Goal: Check status: Check status

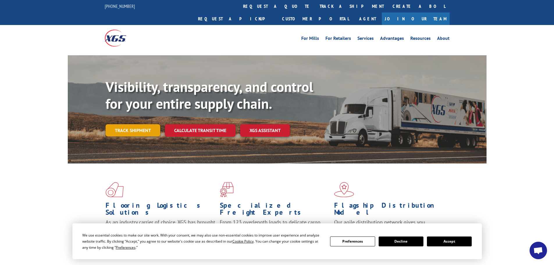
click at [142, 124] on link "Track shipment" at bounding box center [133, 130] width 55 height 12
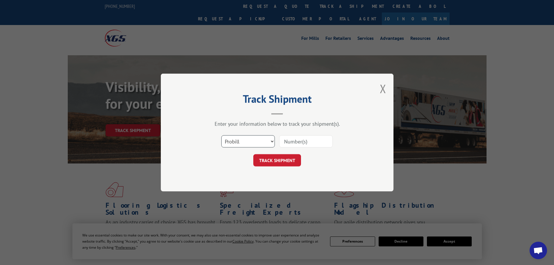
click at [262, 141] on select "Select category... Probill BOL PO" at bounding box center [248, 141] width 54 height 12
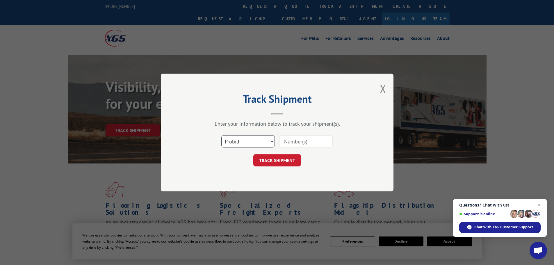
click at [221, 135] on select "Select category... Probill BOL PO" at bounding box center [248, 141] width 54 height 12
click at [382, 92] on button "Close modal" at bounding box center [383, 88] width 6 height 15
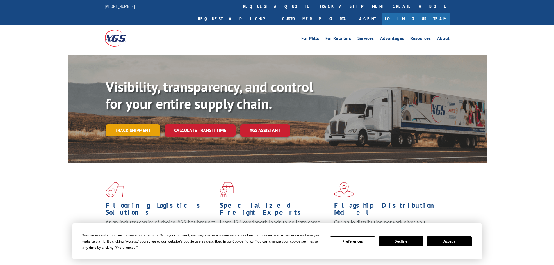
click at [136, 124] on link "Track shipment" at bounding box center [133, 130] width 55 height 12
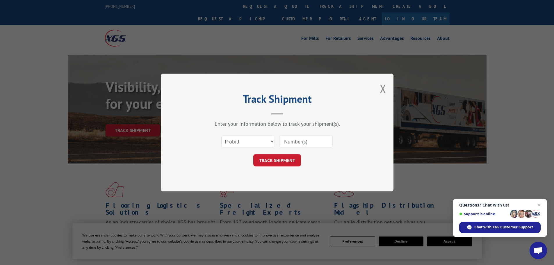
click at [309, 146] on input at bounding box center [306, 141] width 54 height 12
paste input "387998809"
type input "387998809"
click at [294, 161] on button "TRACK SHIPMENT" at bounding box center [277, 160] width 48 height 12
